Goal: Task Accomplishment & Management: Manage account settings

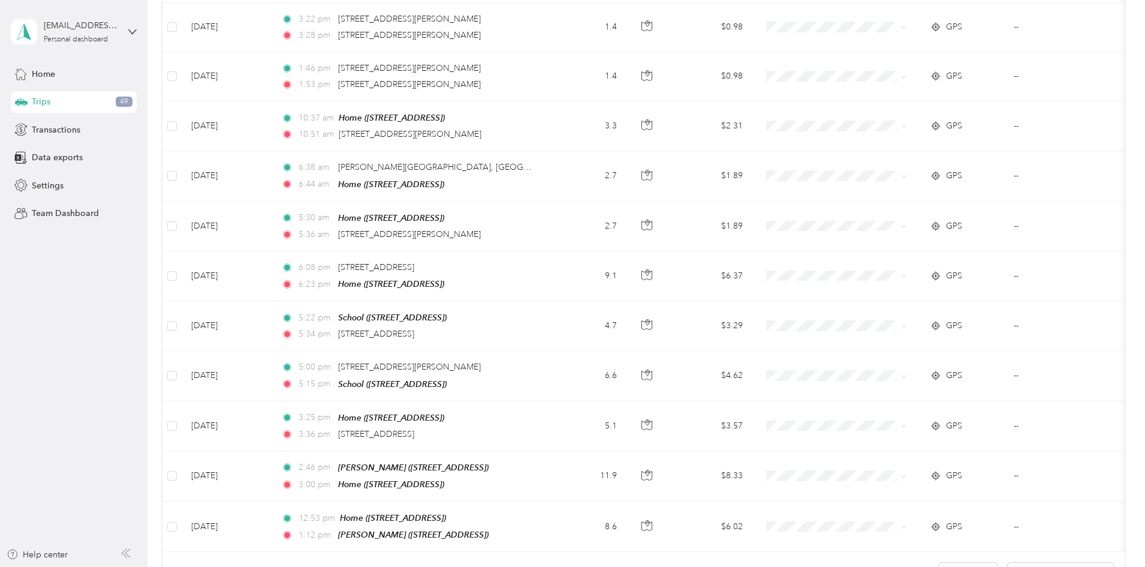
scroll to position [1085, 0]
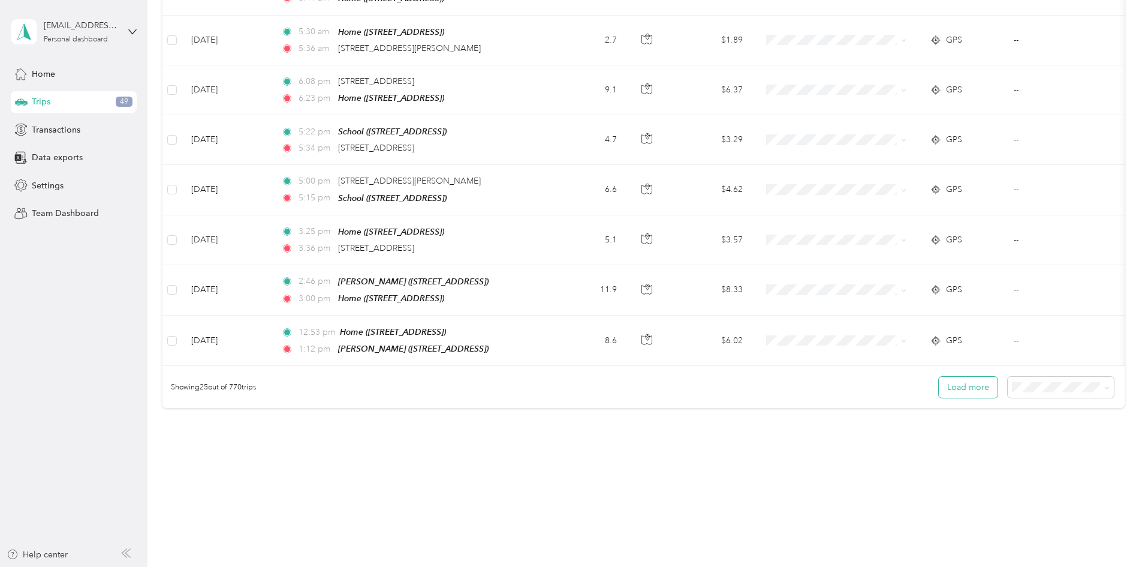
click at [939, 380] on button "Load more" at bounding box center [968, 387] width 59 height 21
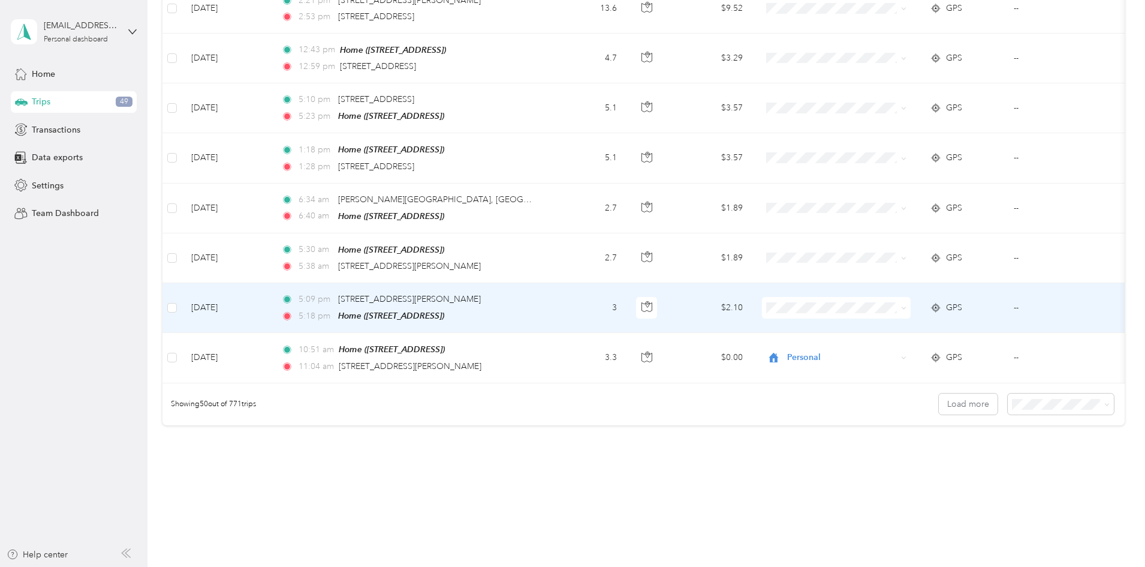
scroll to position [2317, 0]
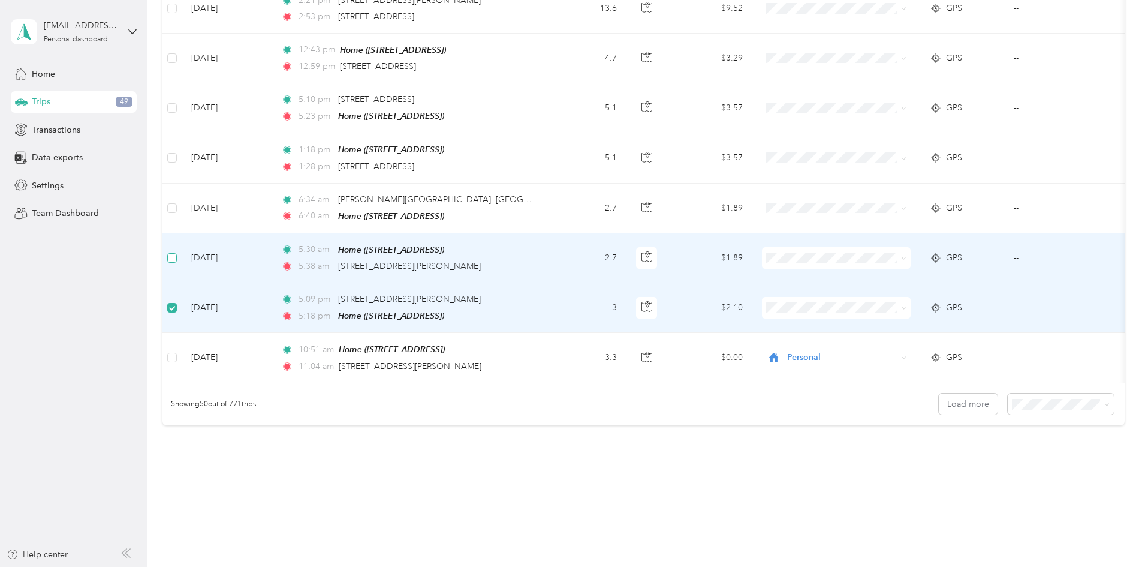
click at [177, 251] on label at bounding box center [172, 257] width 10 height 13
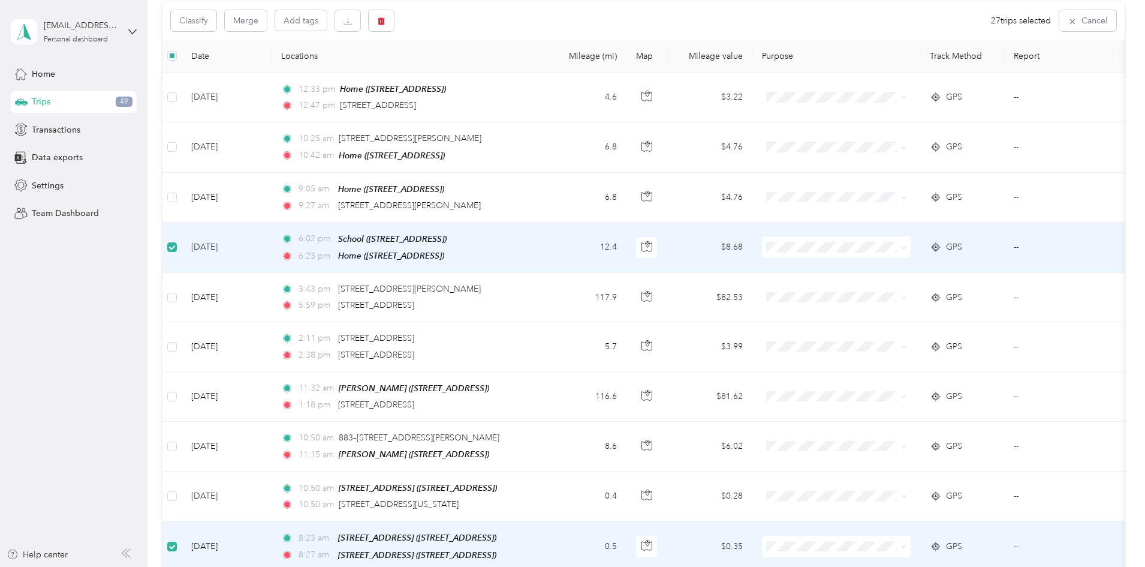
scroll to position [98, 0]
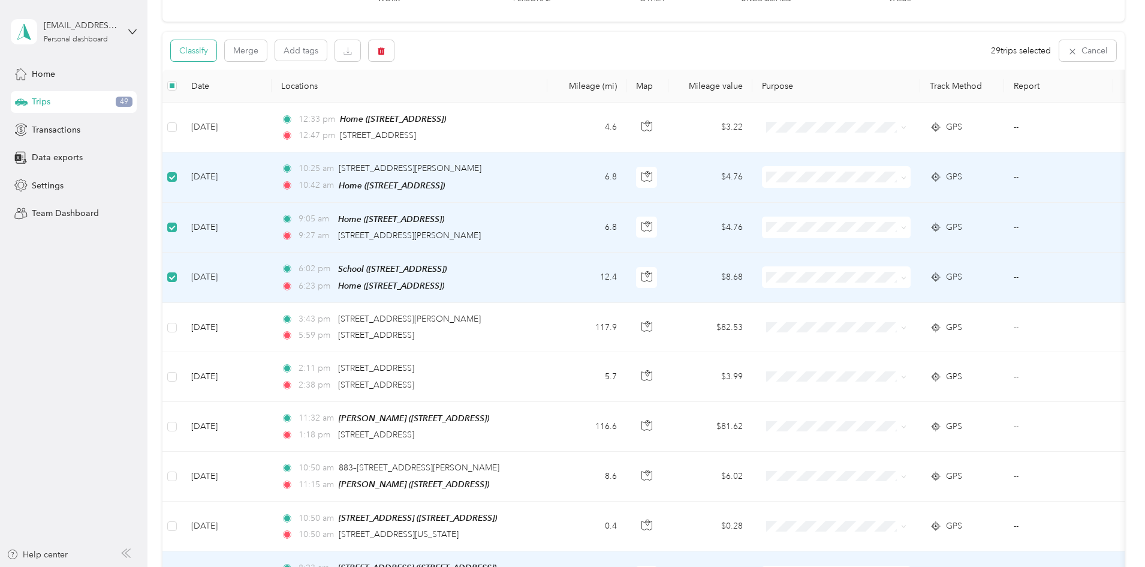
click at [216, 50] on button "Classify" at bounding box center [194, 50] width 46 height 21
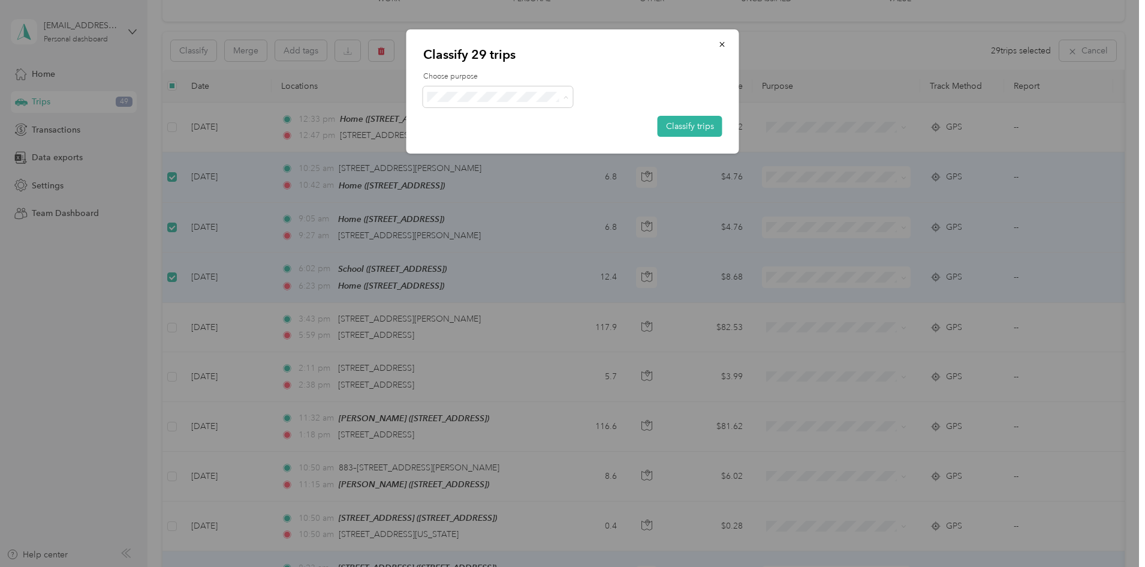
click at [508, 146] on li "Personal" at bounding box center [498, 140] width 150 height 21
click at [685, 127] on button "Classify trips" at bounding box center [690, 126] width 65 height 21
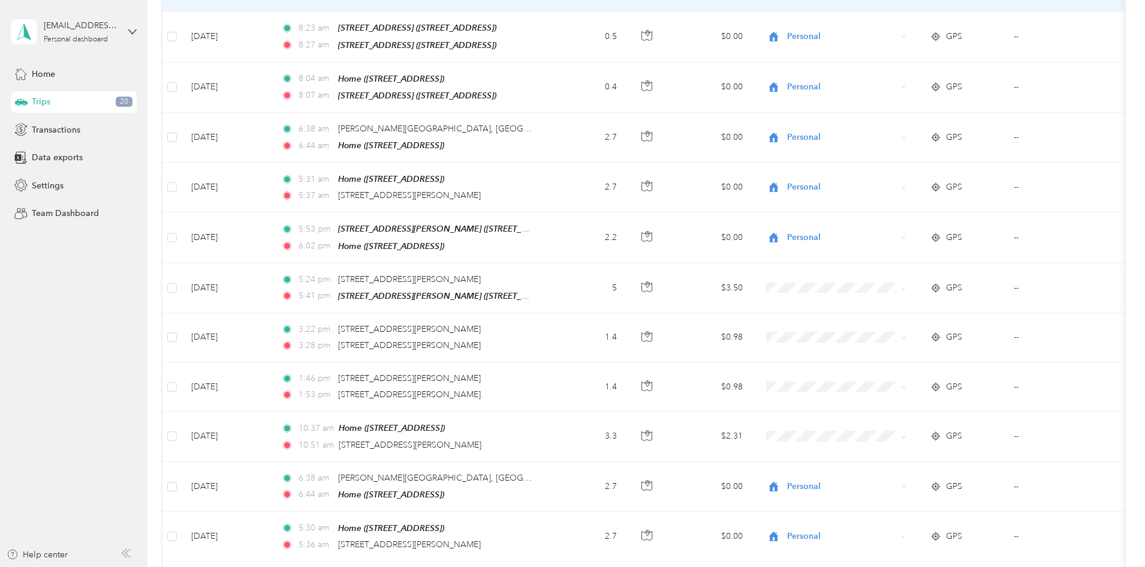
scroll to position [698, 0]
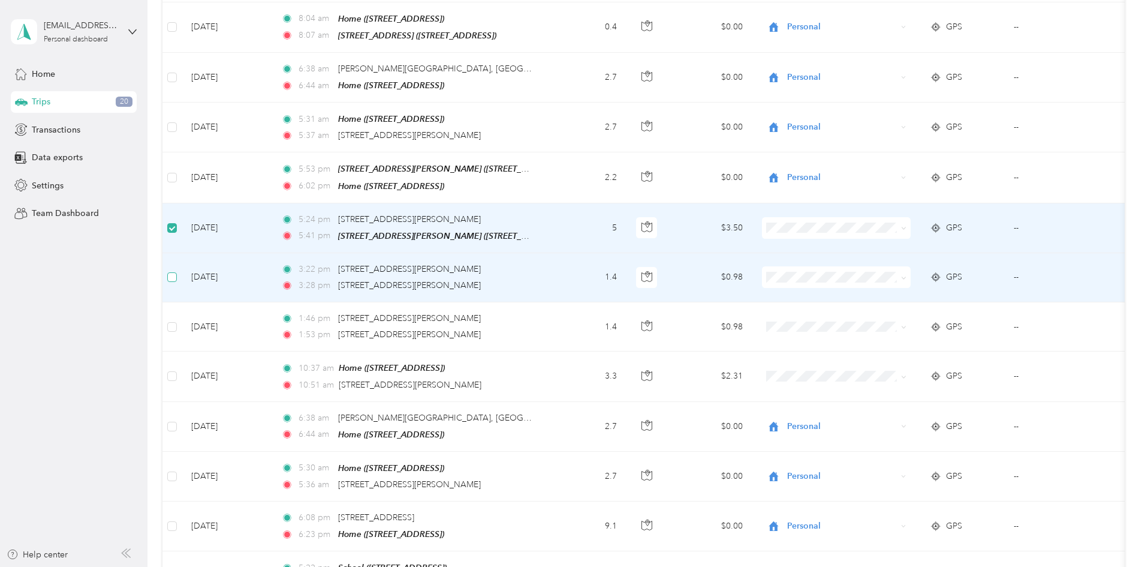
click at [177, 270] on label at bounding box center [172, 276] width 10 height 13
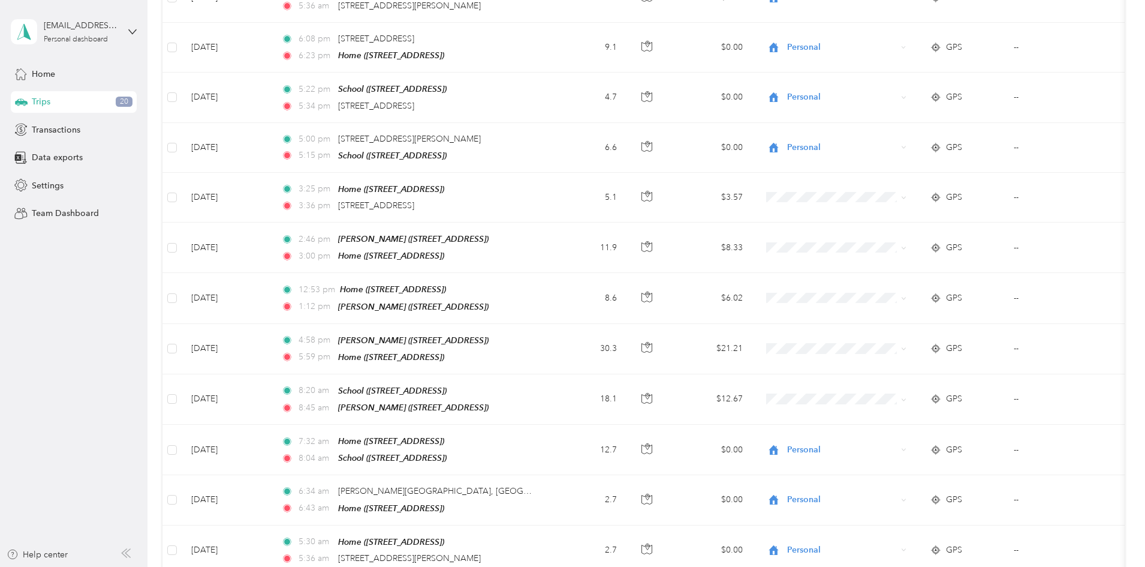
scroll to position [1178, 0]
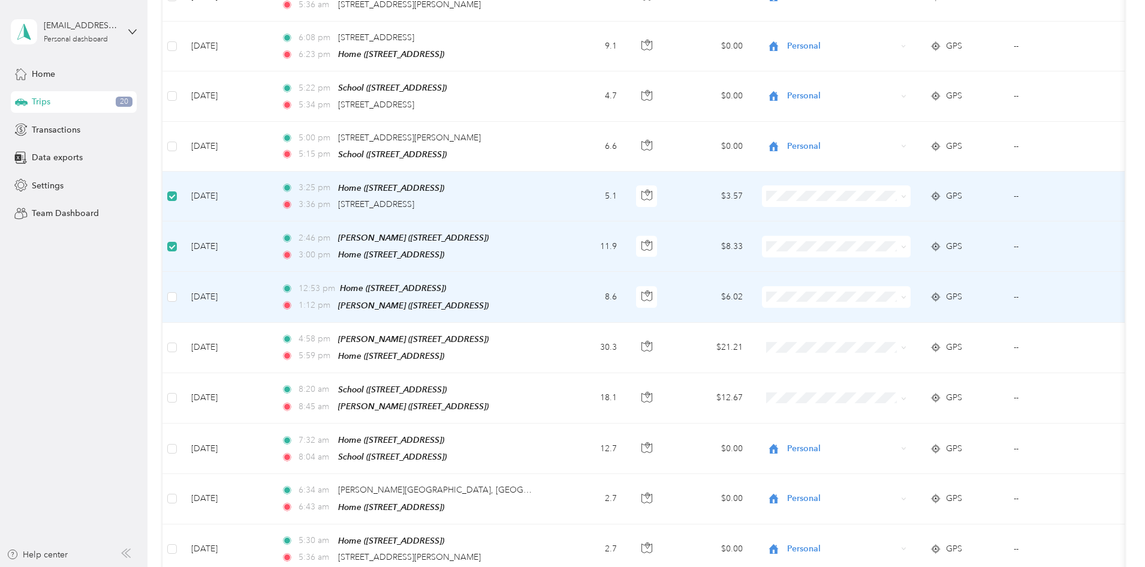
click at [182, 279] on td at bounding box center [172, 297] width 19 height 50
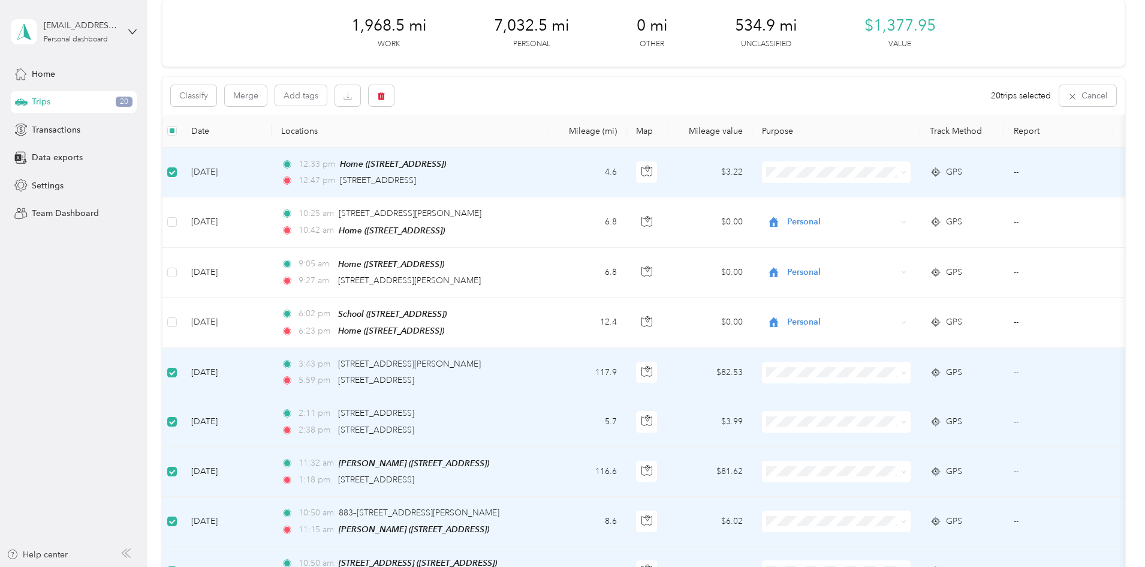
scroll to position [0, 0]
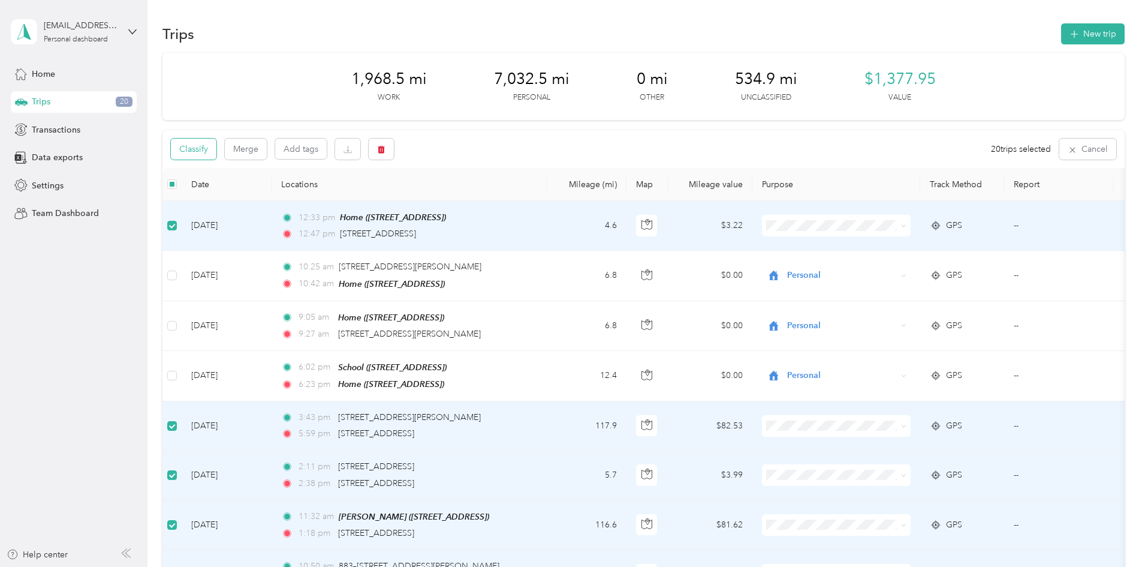
drag, startPoint x: 280, startPoint y: 138, endPoint x: 279, endPoint y: 146, distance: 7.8
click at [279, 142] on div "Classify Merge Add tags 20 trips selected Cancel" at bounding box center [644, 149] width 962 height 38
click at [216, 152] on button "Classify" at bounding box center [194, 149] width 46 height 21
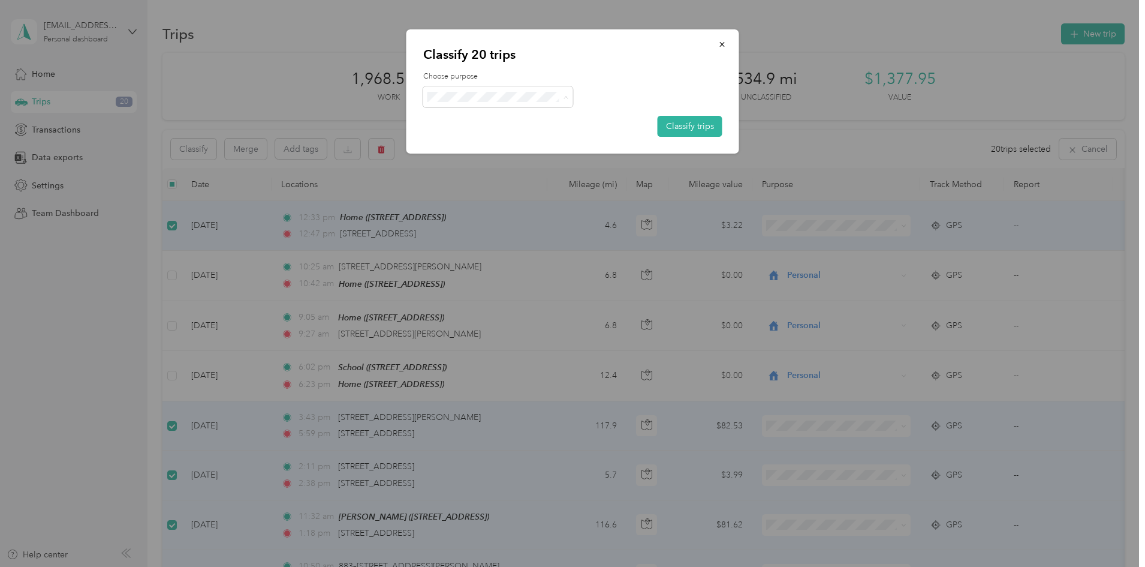
click at [509, 161] on span "Food Services" at bounding box center [509, 161] width 112 height 13
click at [693, 122] on button "Classify trips" at bounding box center [690, 126] width 65 height 21
